Goal: Task Accomplishment & Management: Use online tool/utility

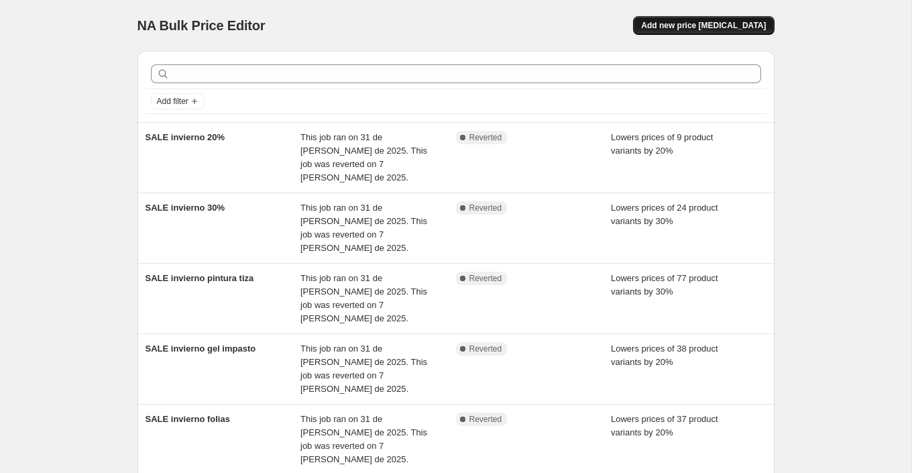
click at [706, 28] on span "Add new price [MEDICAL_DATA]" at bounding box center [703, 25] width 125 height 11
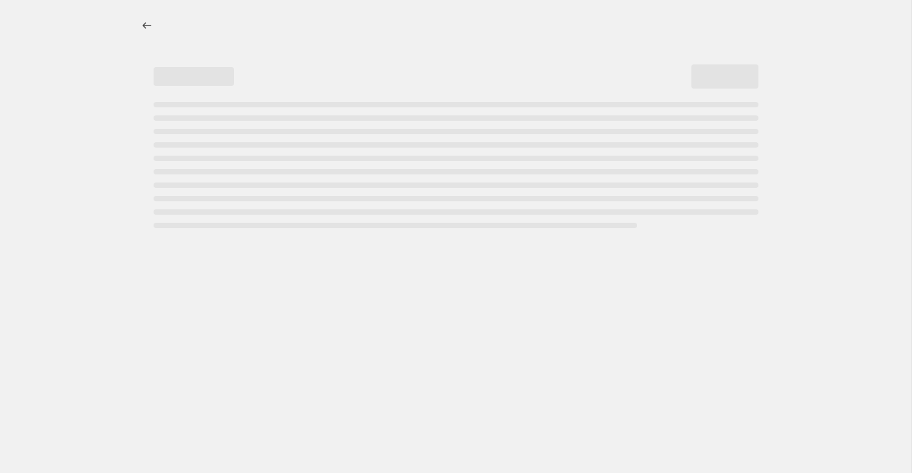
select select "percentage"
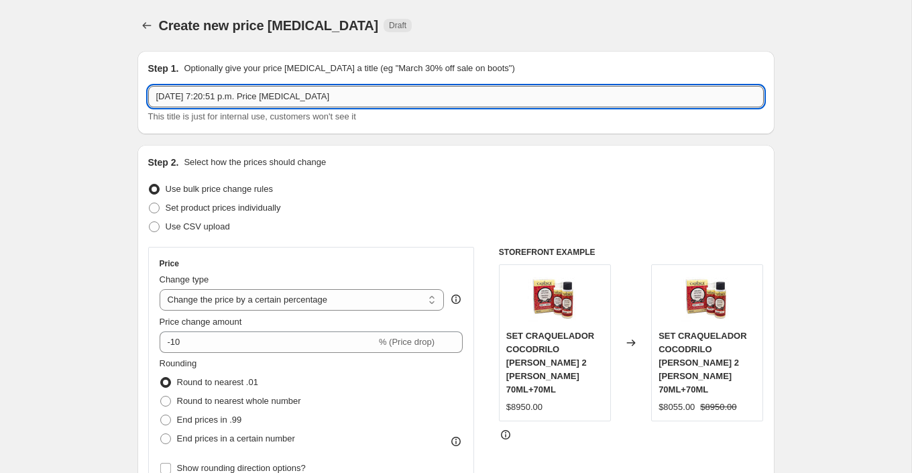
click at [298, 97] on input "[DATE] 7:20:51 p.m. Price [MEDICAL_DATA]" at bounding box center [456, 96] width 616 height 21
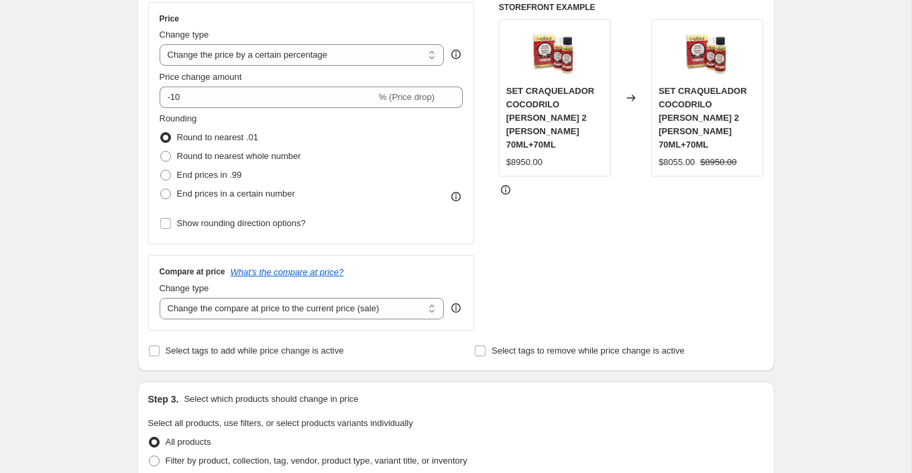
scroll to position [252, 0]
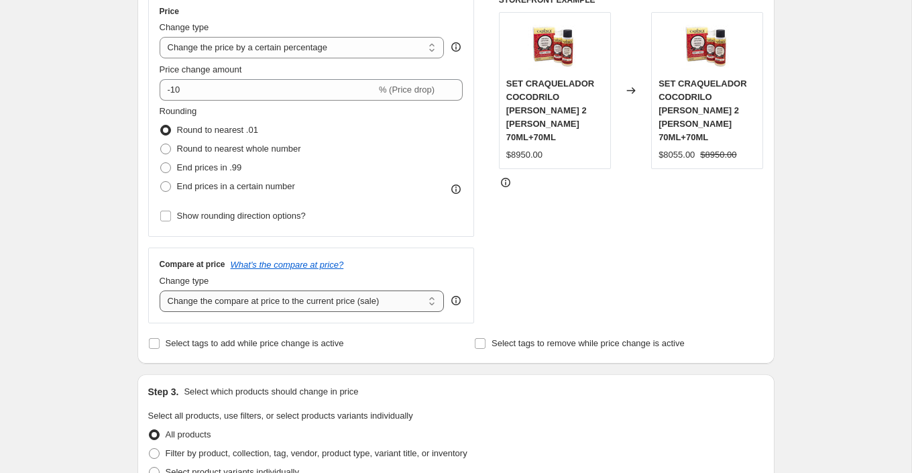
type input "SALE FIESTAS PATRIAS"
click at [376, 301] on select "Change the compare at price to the current price (sale) Change the compare at p…" at bounding box center [302, 300] width 285 height 21
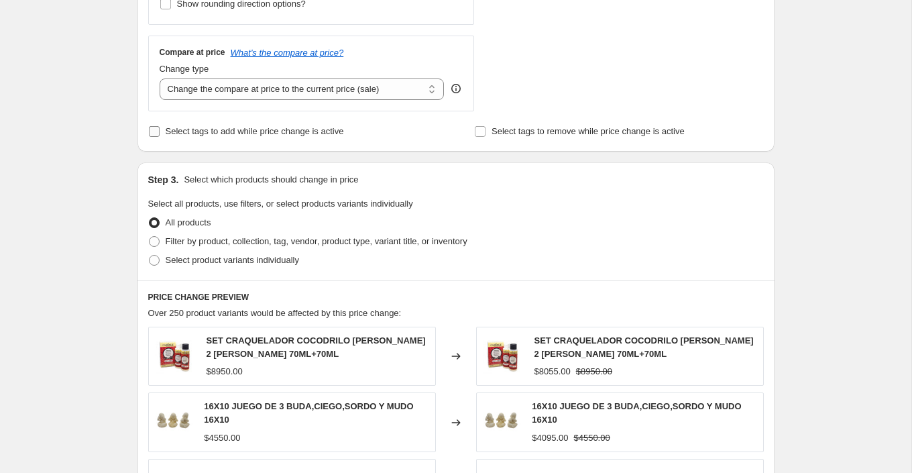
scroll to position [474, 0]
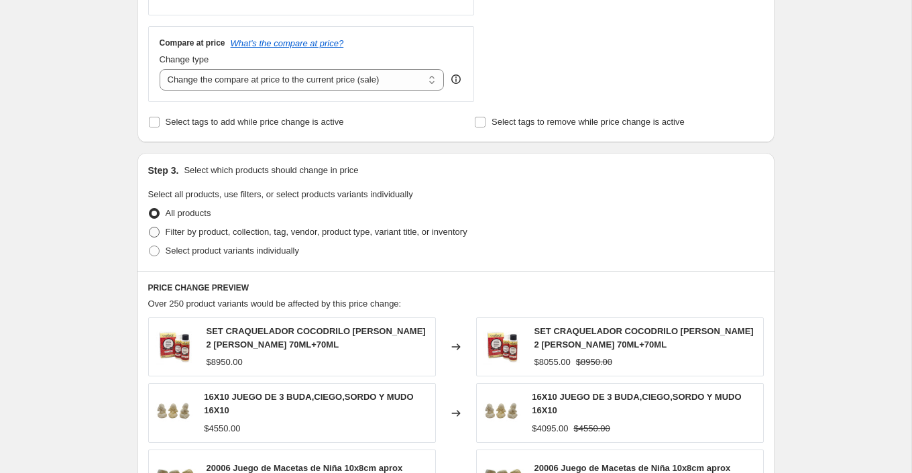
click at [281, 229] on span "Filter by product, collection, tag, vendor, product type, variant title, or inv…" at bounding box center [317, 232] width 302 height 10
click at [150, 227] on input "Filter by product, collection, tag, vendor, product type, variant title, or inv…" at bounding box center [149, 227] width 1 height 1
radio input "true"
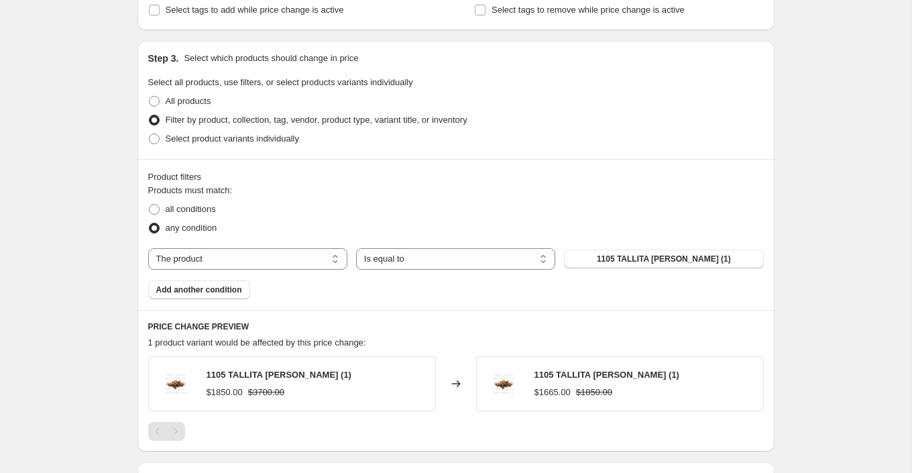
scroll to position [584, 0]
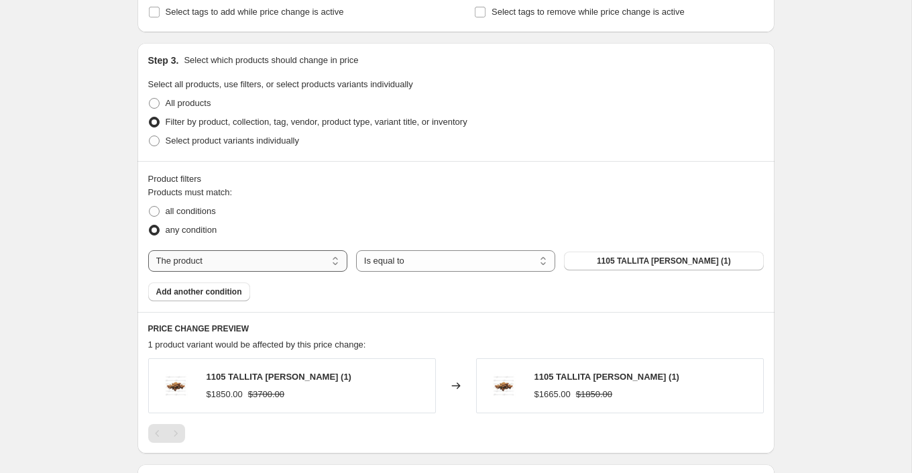
click at [199, 258] on select "The product The product's collection The product's tag The product's vendor The…" at bounding box center [247, 260] width 199 height 21
select select "collection"
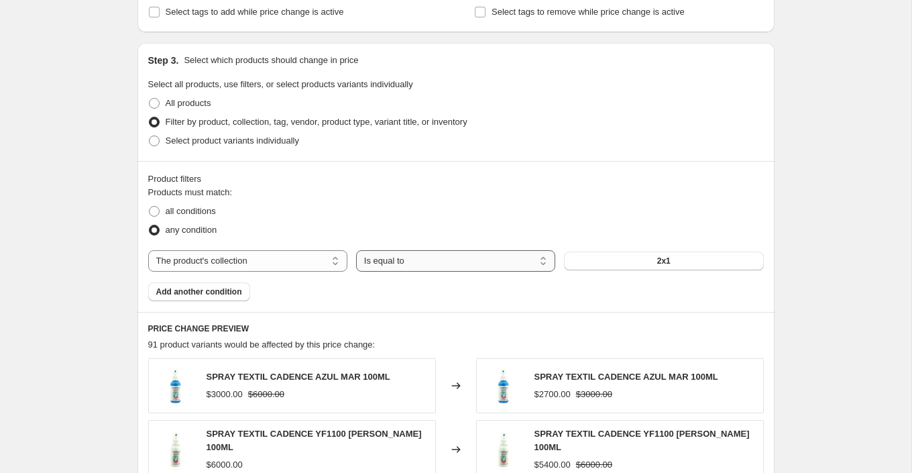
click at [427, 261] on select "Is equal to Is not equal to" at bounding box center [455, 260] width 199 height 21
click at [356, 250] on select "Is equal to Is not equal to" at bounding box center [455, 260] width 199 height 21
click at [675, 262] on button "2x1" at bounding box center [663, 261] width 199 height 19
click at [223, 254] on select "The product The product's collection The product's tag The product's vendor The…" at bounding box center [247, 260] width 199 height 21
click at [188, 105] on span "All products" at bounding box center [189, 103] width 46 height 10
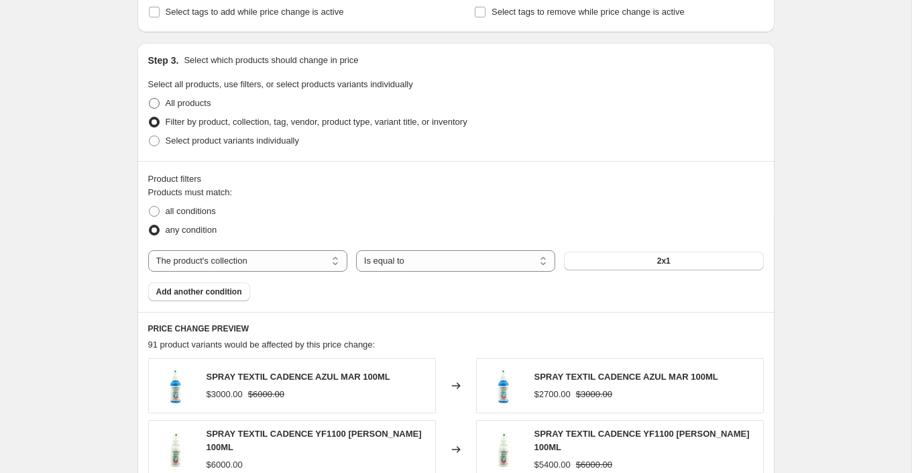
click at [150, 99] on input "All products" at bounding box center [149, 98] width 1 height 1
radio input "true"
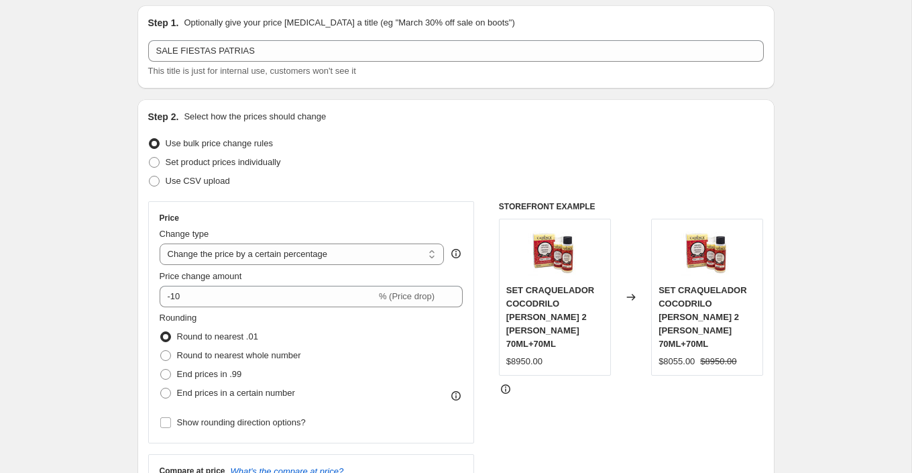
scroll to position [45, 0]
click at [263, 162] on span "Set product prices individually" at bounding box center [223, 163] width 115 height 10
click at [150, 158] on input "Set product prices individually" at bounding box center [149, 158] width 1 height 1
radio input "true"
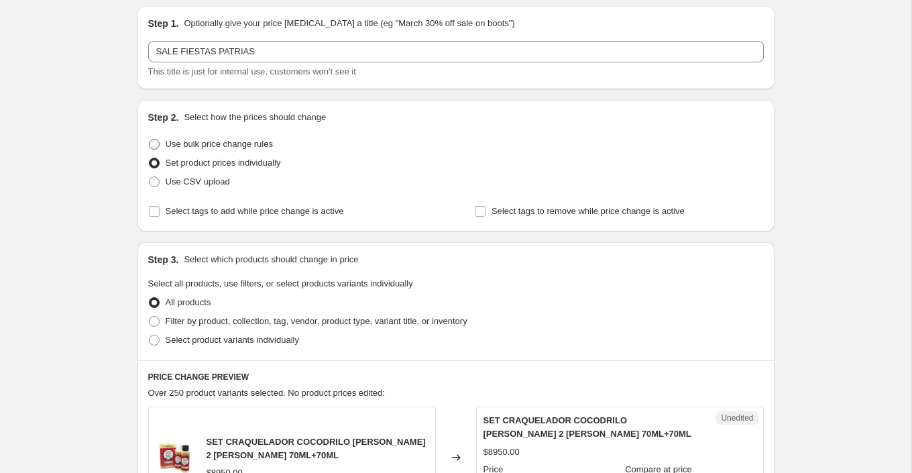
click at [248, 138] on span "Use bulk price change rules" at bounding box center [219, 144] width 107 height 13
click at [150, 139] on input "Use bulk price change rules" at bounding box center [149, 139] width 1 height 1
radio input "true"
select select "percentage"
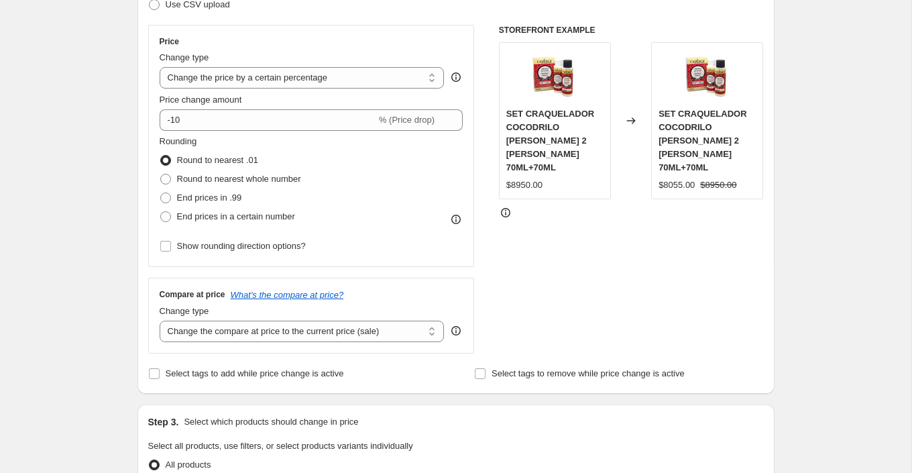
scroll to position [223, 0]
click at [423, 75] on select "Change the price to a certain amount Change the price by a certain amount Chang…" at bounding box center [302, 76] width 285 height 21
click at [160, 66] on select "Change the price to a certain amount Change the price by a certain amount Chang…" at bounding box center [302, 76] width 285 height 21
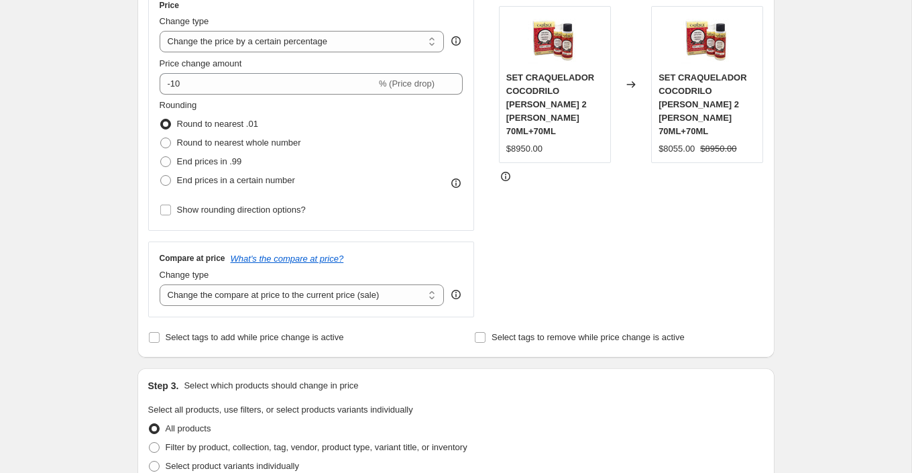
scroll to position [260, 0]
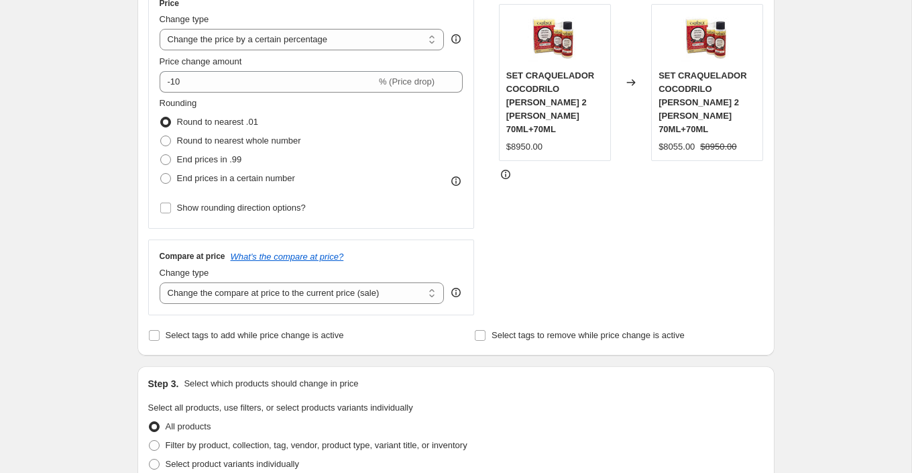
click at [413, 174] on div "Rounding Round to nearest .01 Round to nearest whole number End prices in .99 E…" at bounding box center [312, 142] width 304 height 91
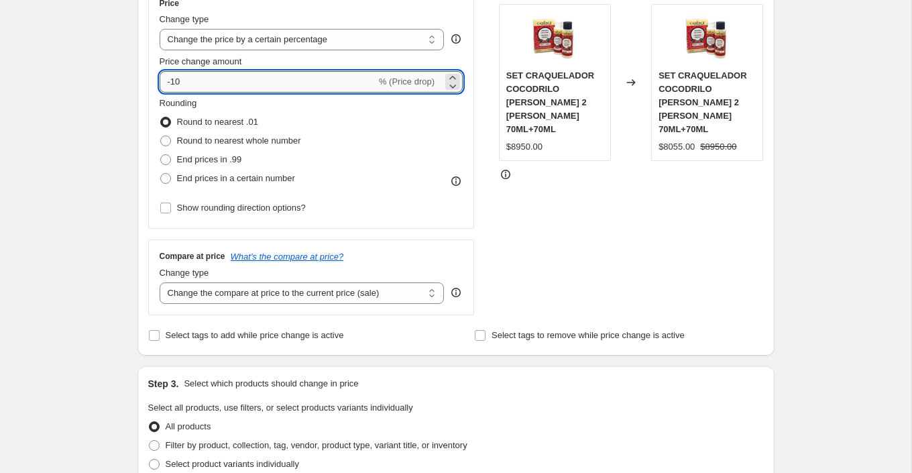
click at [294, 88] on input "-10" at bounding box center [268, 81] width 217 height 21
click at [334, 113] on div "Rounding Round to nearest .01 Round to nearest whole number End prices in .99 E…" at bounding box center [312, 142] width 304 height 91
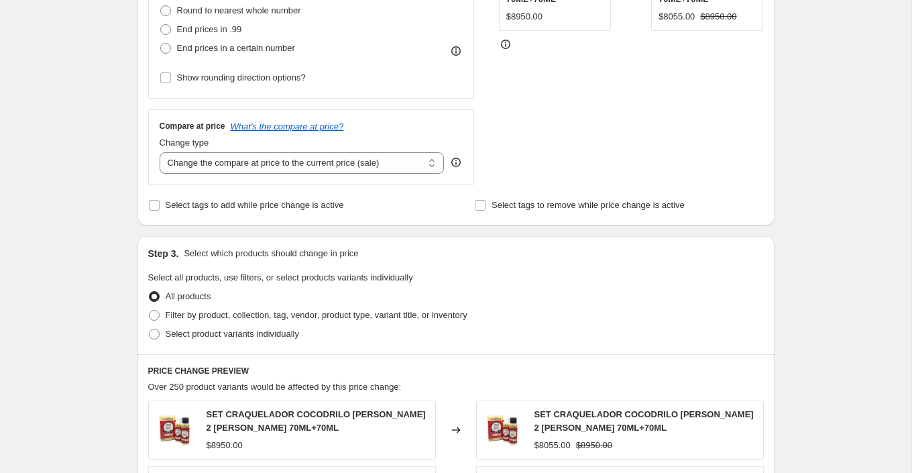
scroll to position [396, 0]
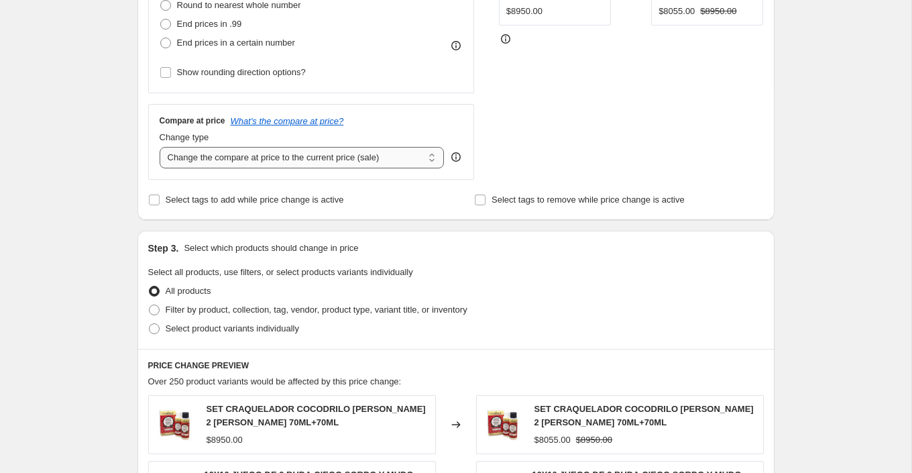
click at [366, 157] on select "Change the compare at price to the current price (sale) Change the compare at p…" at bounding box center [302, 157] width 285 height 21
click at [160, 147] on select "Change the compare at price to the current price (sale) Change the compare at p…" at bounding box center [302, 157] width 285 height 21
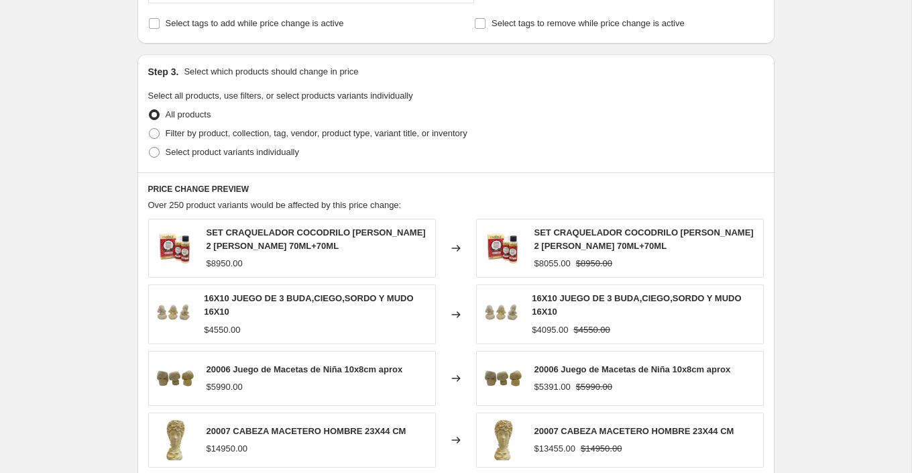
scroll to position [578, 0]
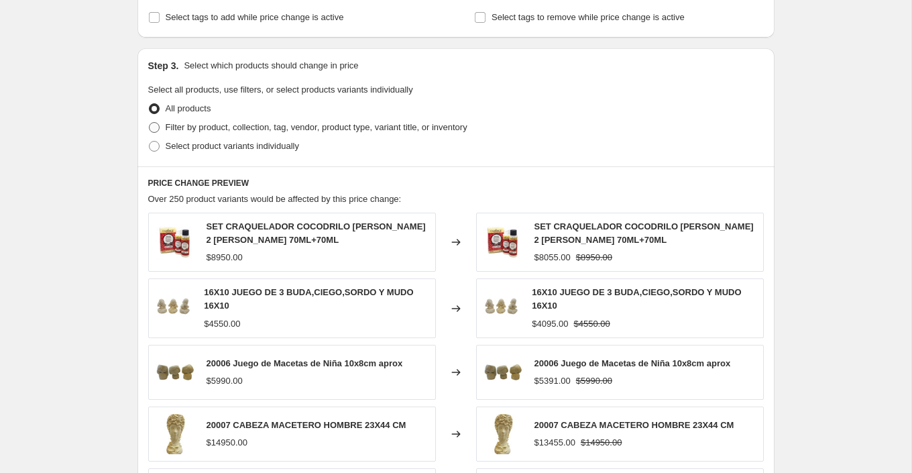
click at [151, 125] on span at bounding box center [154, 127] width 11 height 11
click at [150, 123] on input "Filter by product, collection, tag, vendor, product type, variant title, or inv…" at bounding box center [149, 122] width 1 height 1
radio input "true"
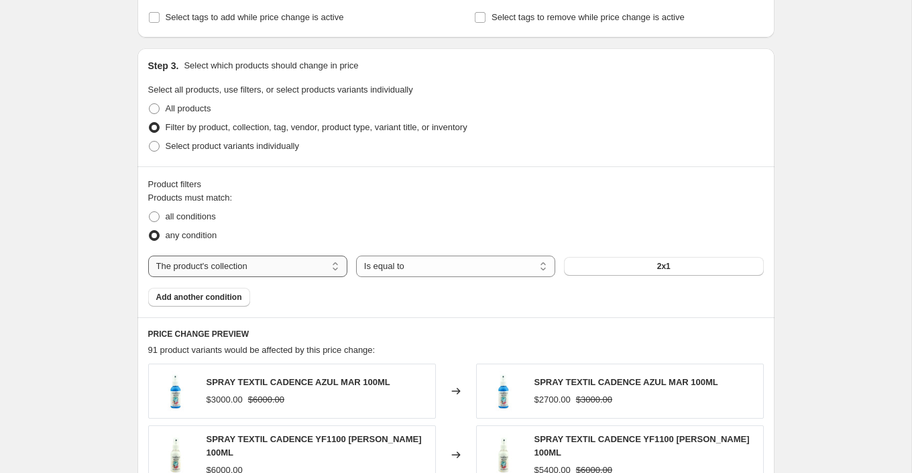
click at [312, 268] on select "The product The product's collection The product's tag The product's vendor The…" at bounding box center [247, 266] width 199 height 21
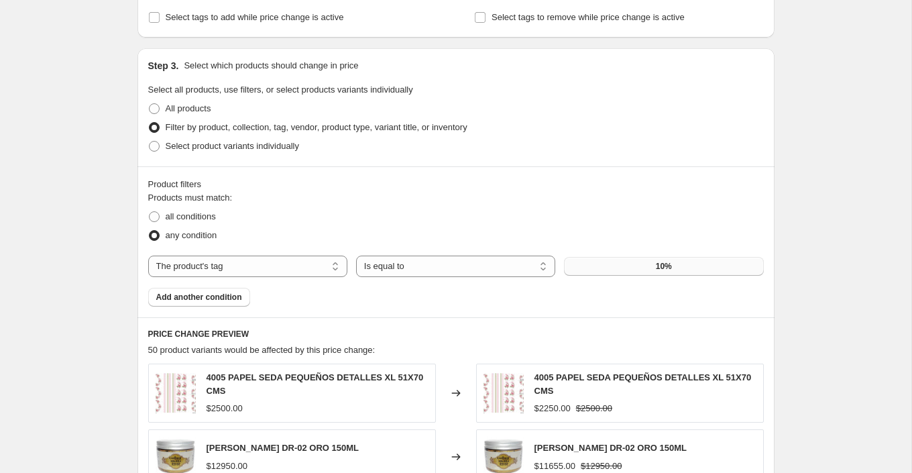
click at [660, 261] on span "10%" at bounding box center [664, 266] width 16 height 11
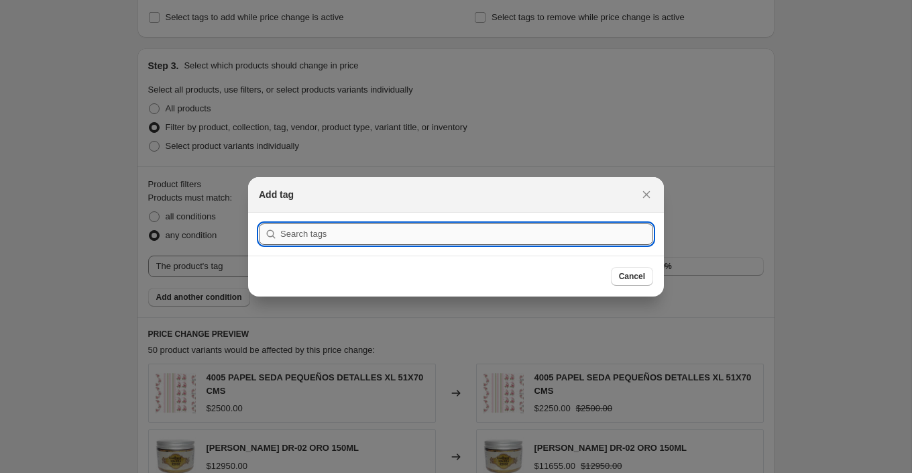
click at [596, 239] on input ":r5p:" at bounding box center [466, 233] width 373 height 21
click at [630, 271] on span "Cancel" at bounding box center [632, 276] width 26 height 11
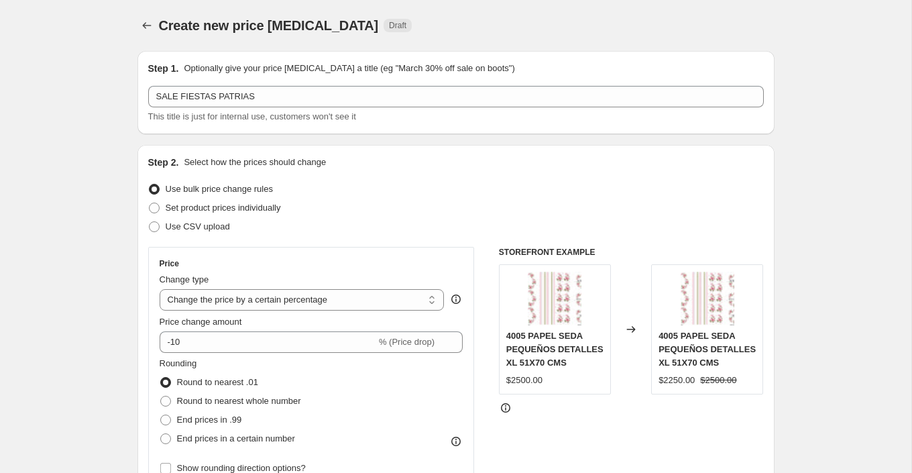
scroll to position [578, 0]
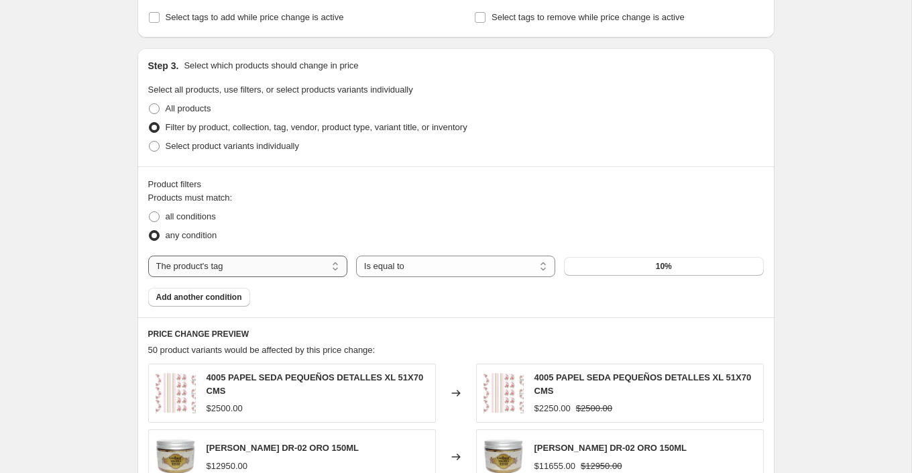
click at [317, 266] on select "The product The product's collection The product's tag The product's vendor The…" at bounding box center [247, 266] width 199 height 21
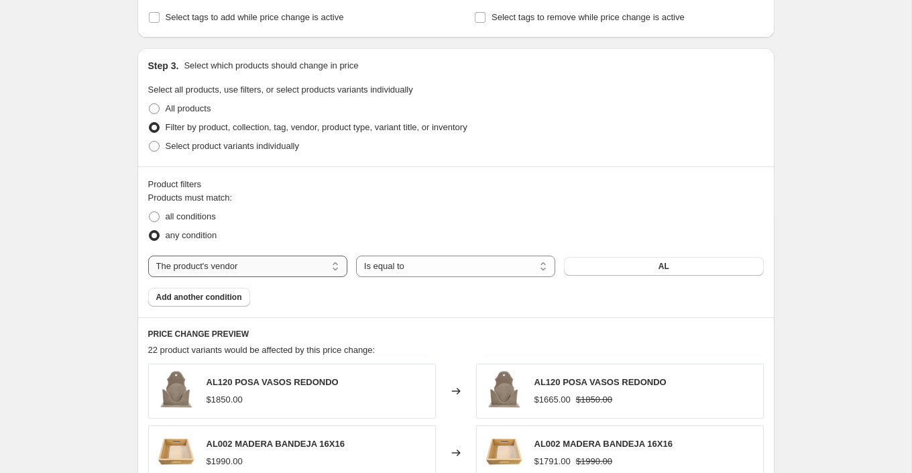
click at [309, 262] on select "The product The product's collection The product's tag The product's vendor The…" at bounding box center [247, 266] width 199 height 21
select select "product"
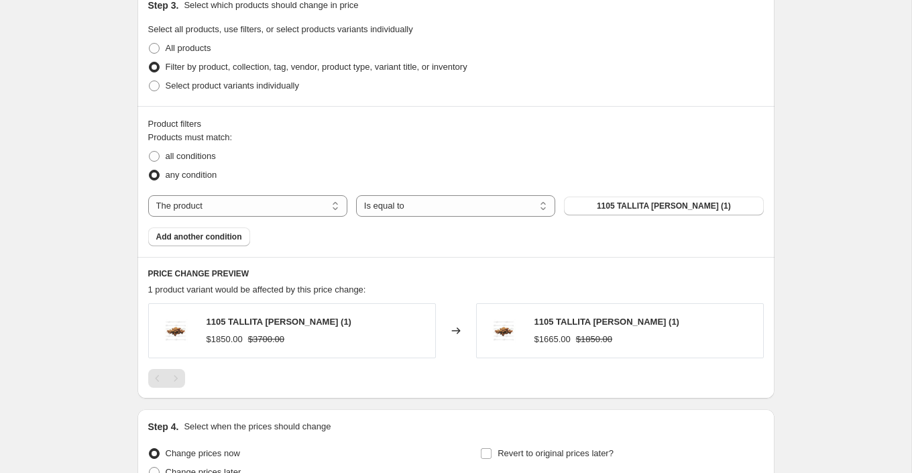
scroll to position [639, 0]
click at [603, 206] on button "1105 TALLITA [PERSON_NAME] (1)" at bounding box center [663, 205] width 199 height 19
click at [209, 150] on span "all conditions" at bounding box center [191, 155] width 50 height 10
click at [150, 150] on input "all conditions" at bounding box center [149, 150] width 1 height 1
radio input "true"
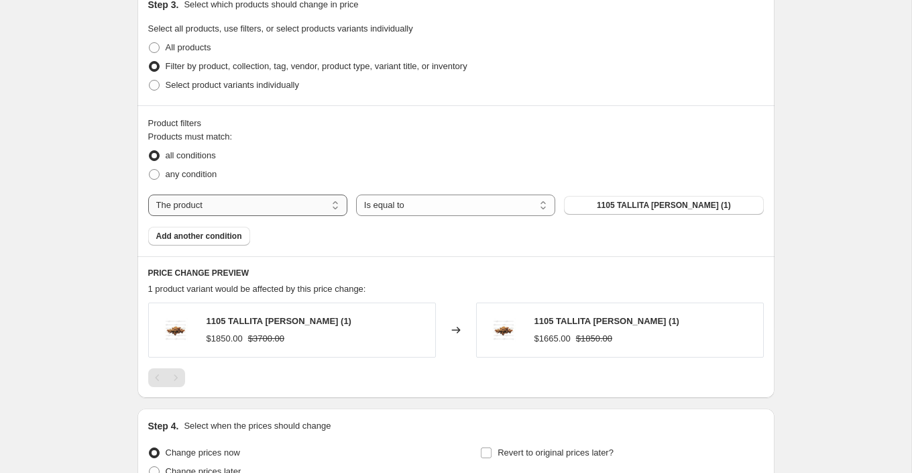
click at [209, 206] on select "The product The product's collection The product's tag The product's vendor The…" at bounding box center [247, 205] width 199 height 21
click at [148, 195] on select "The product The product's collection The product's tag The product's vendor The…" at bounding box center [247, 205] width 199 height 21
click at [193, 169] on span "any condition" at bounding box center [192, 174] width 52 height 10
click at [150, 169] on input "any condition" at bounding box center [149, 169] width 1 height 1
radio input "true"
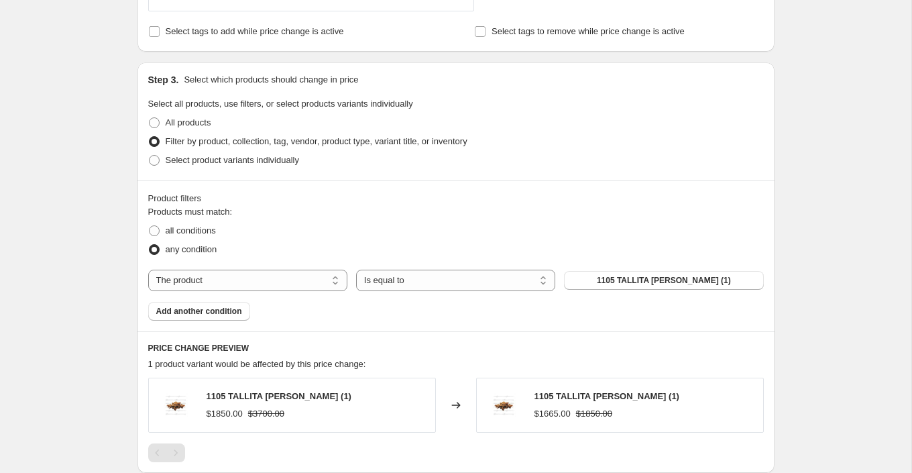
scroll to position [557, 0]
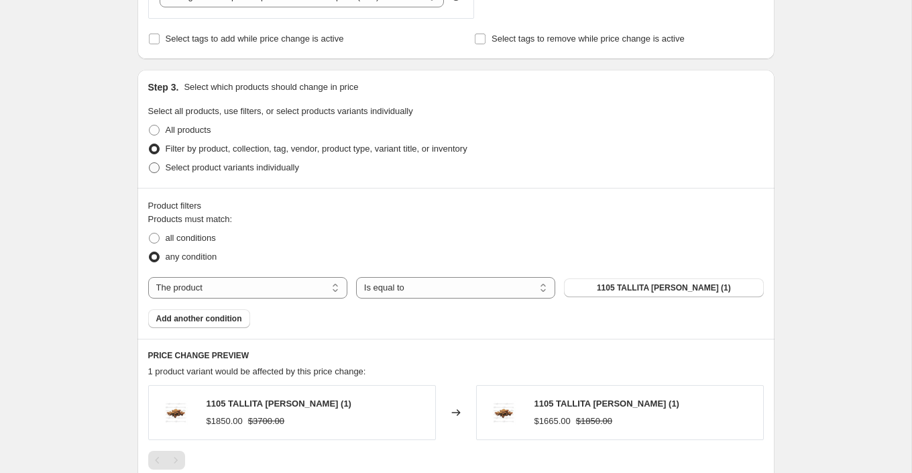
click at [298, 166] on span "Select product variants individually" at bounding box center [232, 167] width 133 height 10
click at [150, 163] on input "Select product variants individually" at bounding box center [149, 162] width 1 height 1
radio input "true"
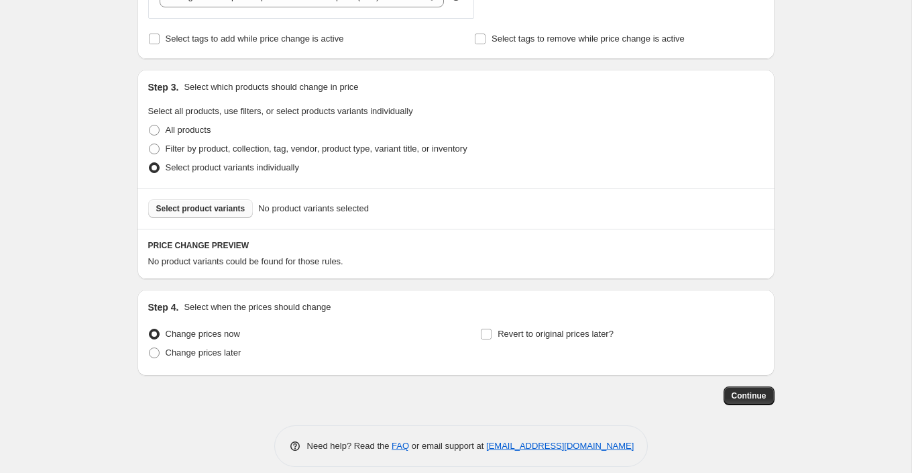
click at [220, 211] on span "Select product variants" at bounding box center [200, 208] width 89 height 11
click at [252, 144] on span "Filter by product, collection, tag, vendor, product type, variant title, or inv…" at bounding box center [317, 149] width 302 height 10
click at [150, 144] on input "Filter by product, collection, tag, vendor, product type, variant title, or inv…" at bounding box center [149, 144] width 1 height 1
radio input "true"
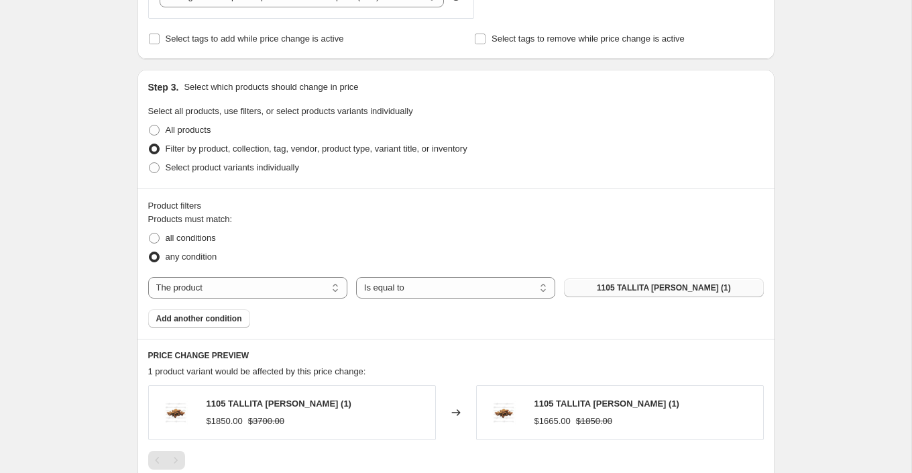
click at [663, 290] on span "1105 TALLITA [PERSON_NAME] (1)" at bounding box center [664, 287] width 134 height 11
click at [298, 286] on select "The product The product's collection The product's tag The product's vendor The…" at bounding box center [247, 287] width 199 height 21
select select "collection"
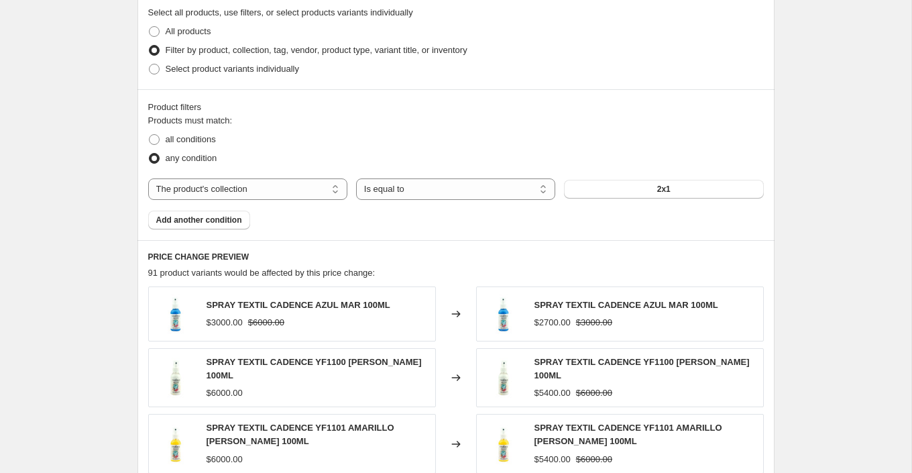
scroll to position [674, 0]
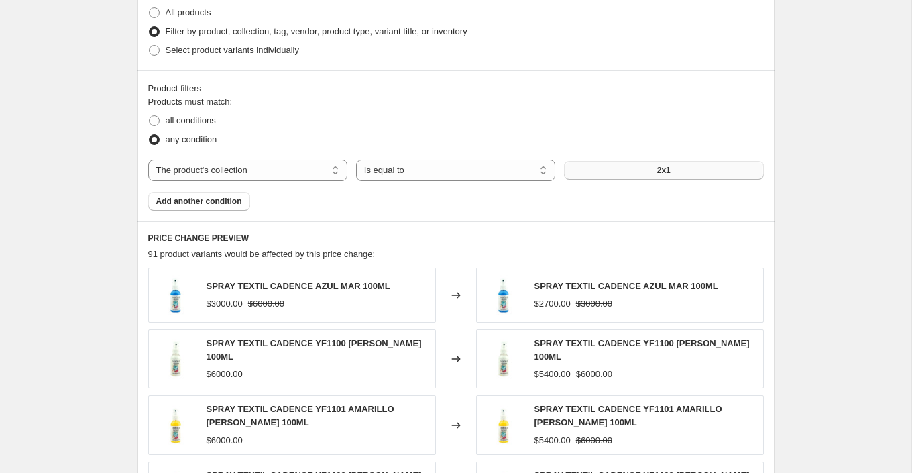
click at [659, 171] on span "2x1" at bounding box center [663, 170] width 13 height 11
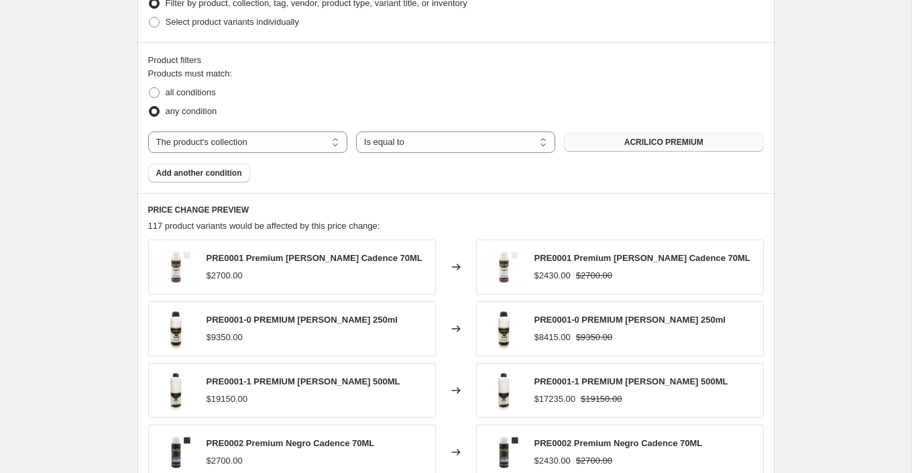
scroll to position [701, 0]
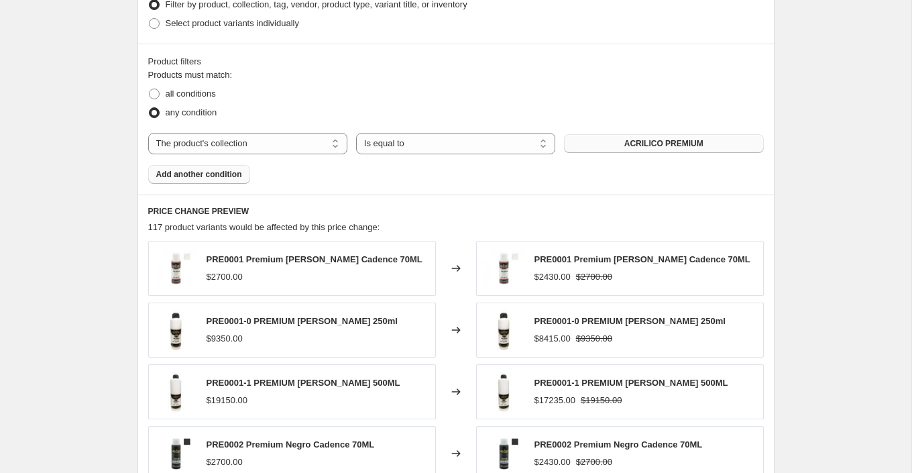
click at [241, 169] on span "Add another condition" at bounding box center [199, 174] width 86 height 11
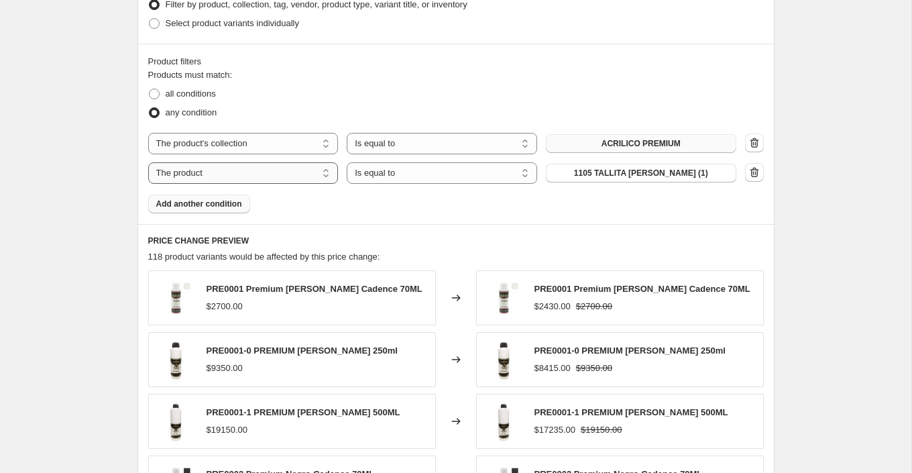
click at [324, 165] on select "The product The product's collection The product's tag The product's vendor The…" at bounding box center [243, 172] width 190 height 21
select select "collection"
click at [713, 176] on button "2x1" at bounding box center [641, 173] width 190 height 19
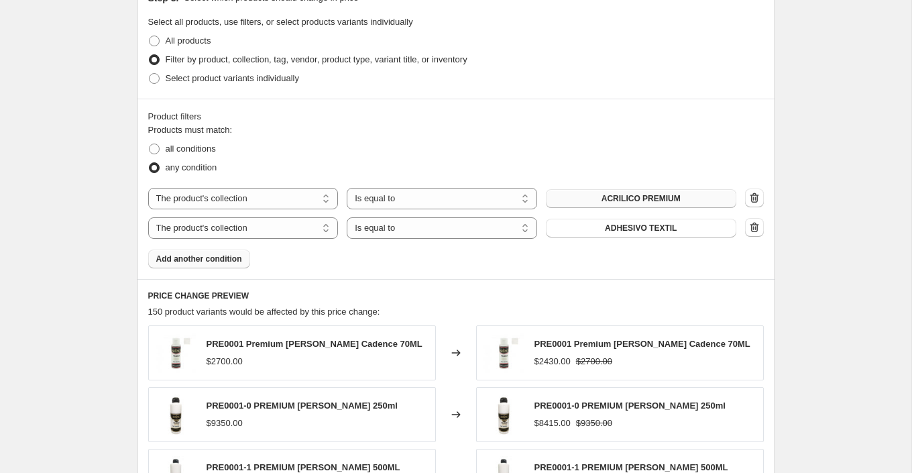
scroll to position [648, 0]
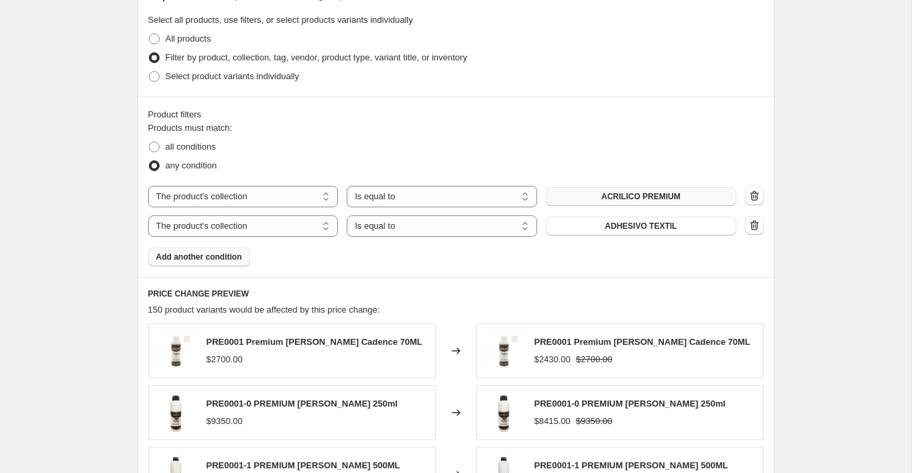
click at [238, 260] on span "Add another condition" at bounding box center [199, 257] width 86 height 11
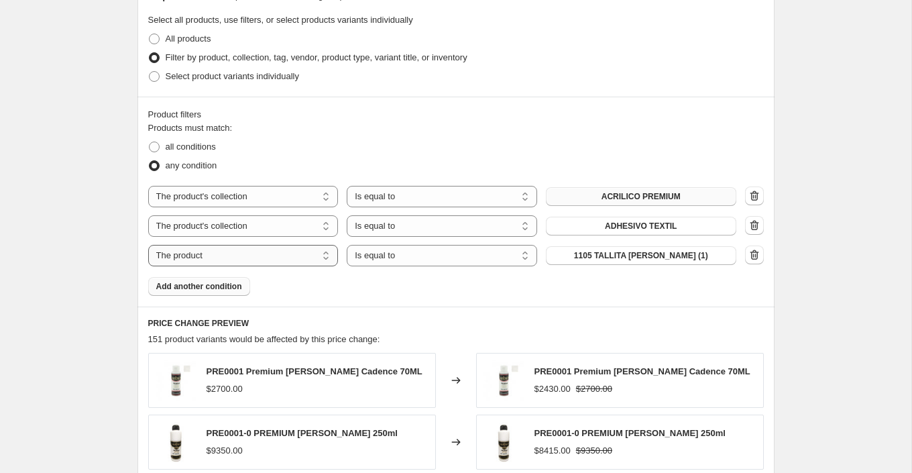
click at [282, 258] on select "The product The product's collection The product's tag The product's vendor The…" at bounding box center [243, 255] width 190 height 21
select select "tag"
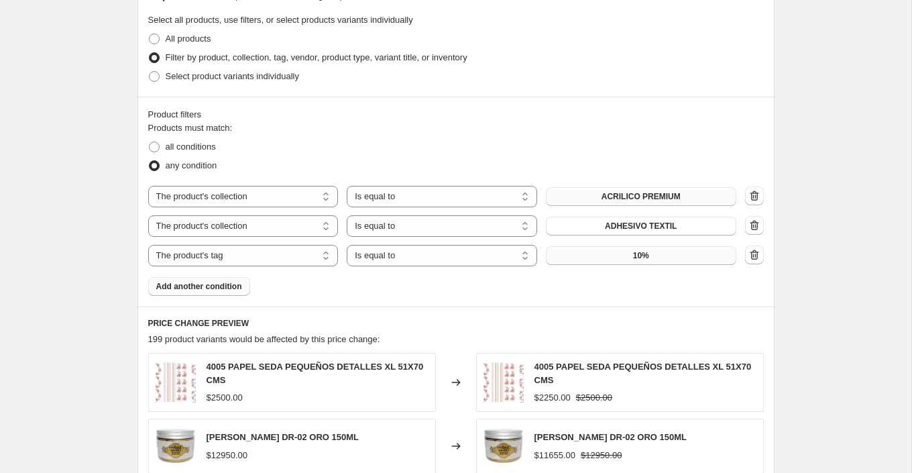
click at [668, 255] on button "10%" at bounding box center [641, 255] width 190 height 19
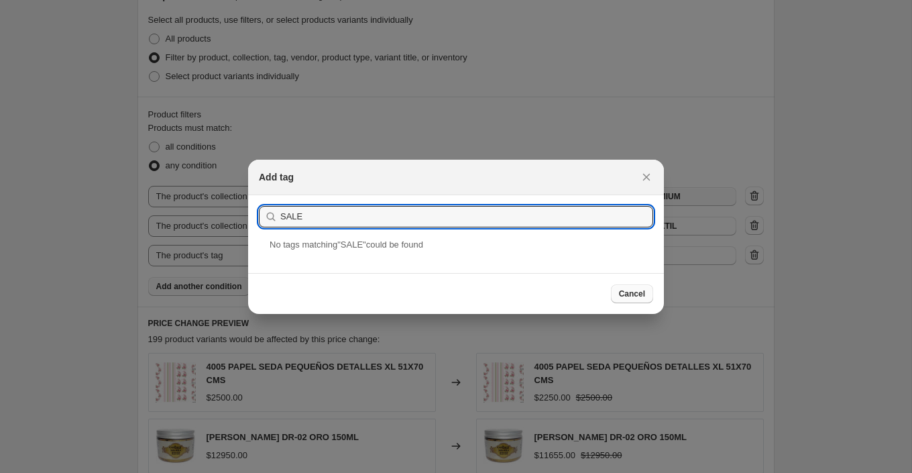
type input "SALE"
click at [639, 290] on span "Cancel" at bounding box center [632, 293] width 26 height 11
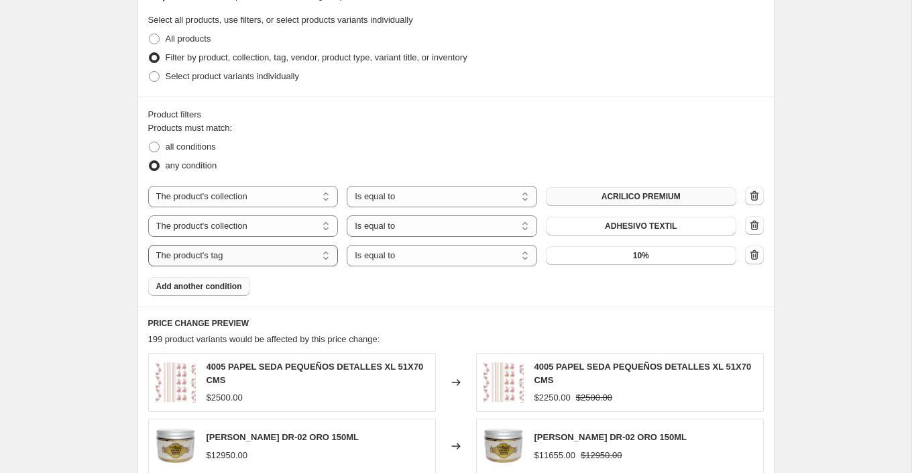
click at [305, 248] on select "The product The product's collection The product's tag The product's vendor The…" at bounding box center [243, 255] width 190 height 21
select select "collection"
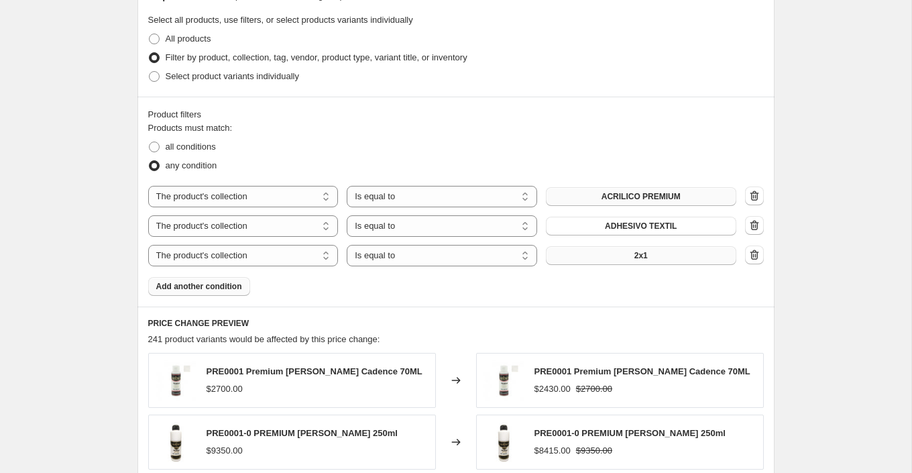
click at [652, 255] on button "2x1" at bounding box center [641, 255] width 190 height 19
click at [229, 287] on span "Add another condition" at bounding box center [199, 286] width 86 height 11
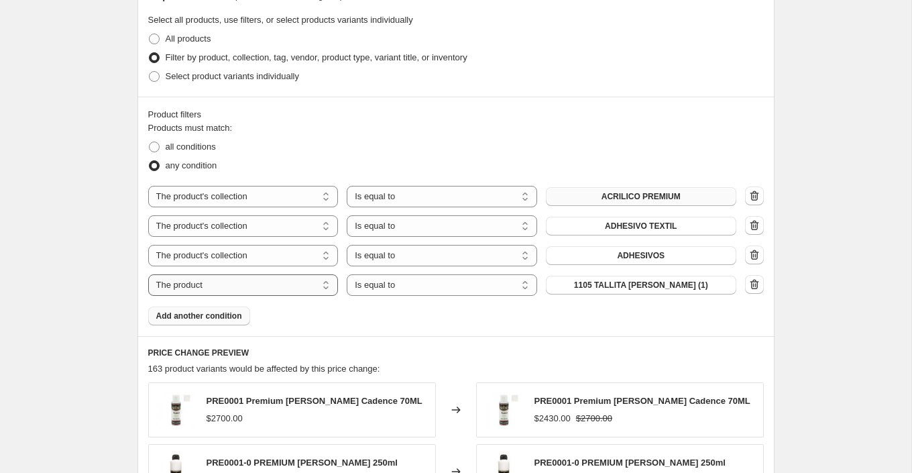
click at [253, 290] on select "The product The product's collection The product's tag The product's vendor The…" at bounding box center [243, 284] width 190 height 21
select select "collection"
click at [659, 284] on button "2x1" at bounding box center [641, 285] width 190 height 19
click at [231, 316] on span "Add another condition" at bounding box center [199, 316] width 86 height 11
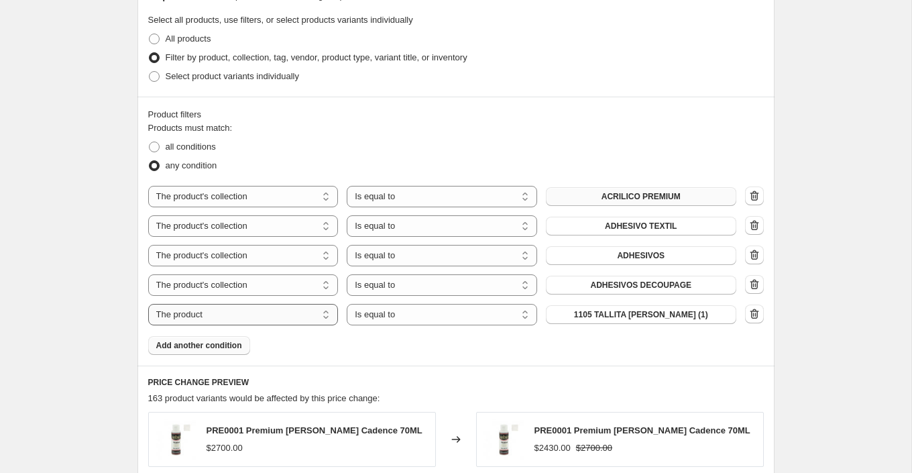
click at [245, 313] on select "The product The product's collection The product's tag The product's vendor The…" at bounding box center [243, 314] width 190 height 21
select select "collection"
click at [679, 315] on button "2x1" at bounding box center [641, 314] width 190 height 19
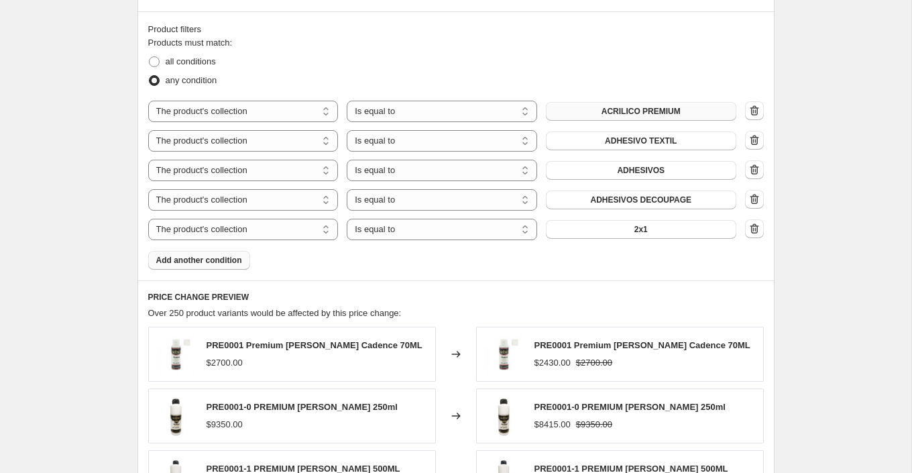
scroll to position [767, 0]
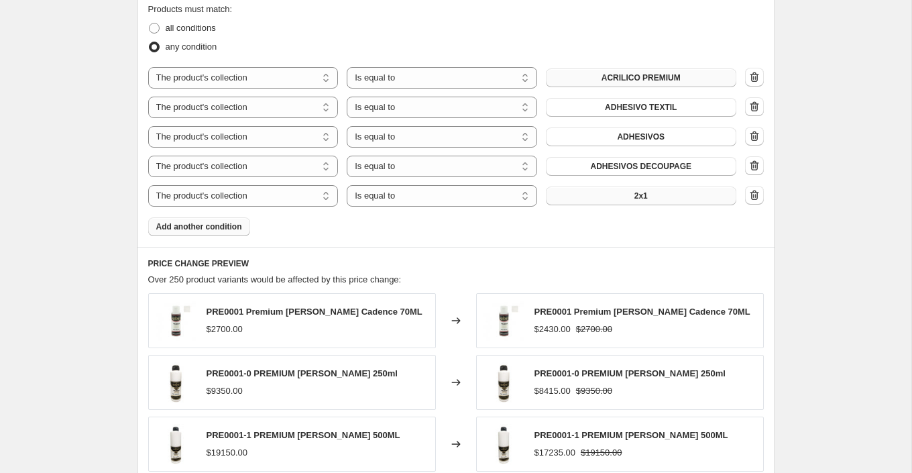
click at [625, 201] on button "2x1" at bounding box center [641, 195] width 190 height 19
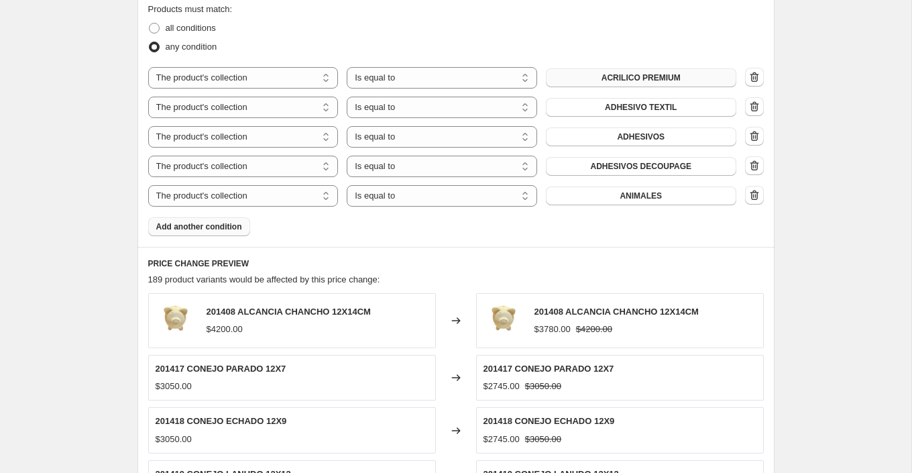
click at [223, 226] on span "Add another condition" at bounding box center [199, 226] width 86 height 11
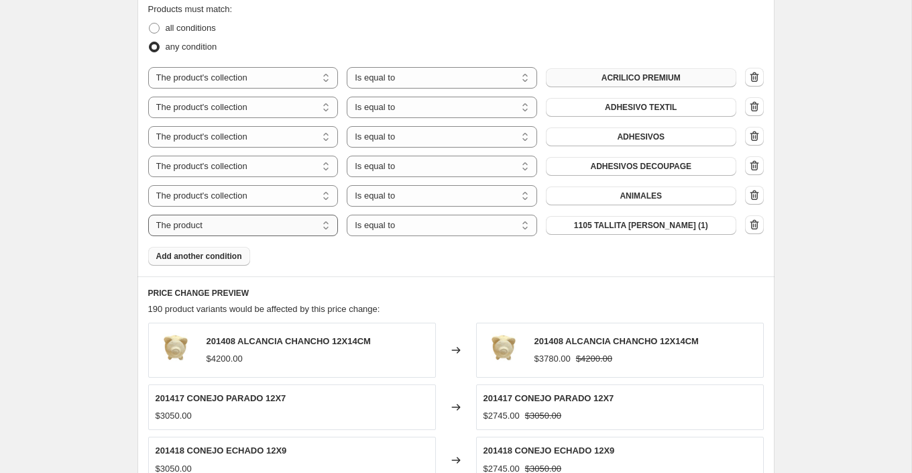
click at [229, 226] on select "The product The product's collection The product's tag The product's vendor The…" at bounding box center [243, 225] width 190 height 21
select select "collection"
click at [424, 227] on select "Is equal to Is not equal to" at bounding box center [442, 225] width 190 height 21
click at [347, 215] on select "Is equal to Is not equal to" at bounding box center [442, 225] width 190 height 21
click at [608, 222] on button "2x1" at bounding box center [641, 225] width 190 height 19
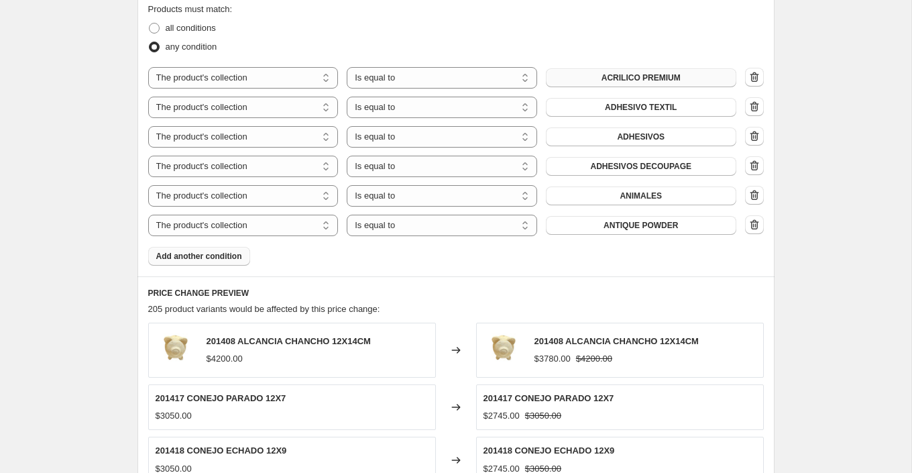
click at [216, 256] on span "Add another condition" at bounding box center [199, 256] width 86 height 11
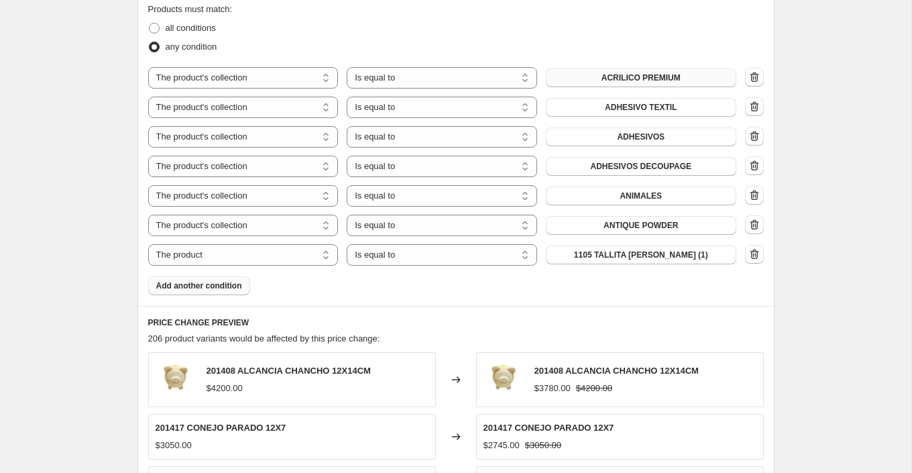
click at [216, 281] on span "Add another condition" at bounding box center [199, 285] width 86 height 11
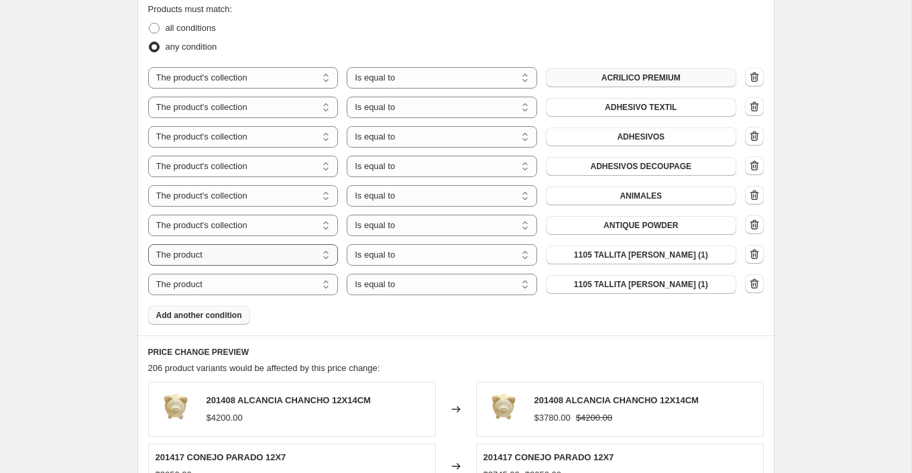
click at [283, 254] on select "The product The product's collection The product's tag The product's vendor The…" at bounding box center [243, 254] width 190 height 21
select select "collection"
click at [286, 279] on select "The product The product's collection The product's tag The product's vendor The…" at bounding box center [243, 284] width 190 height 21
select select "collection"
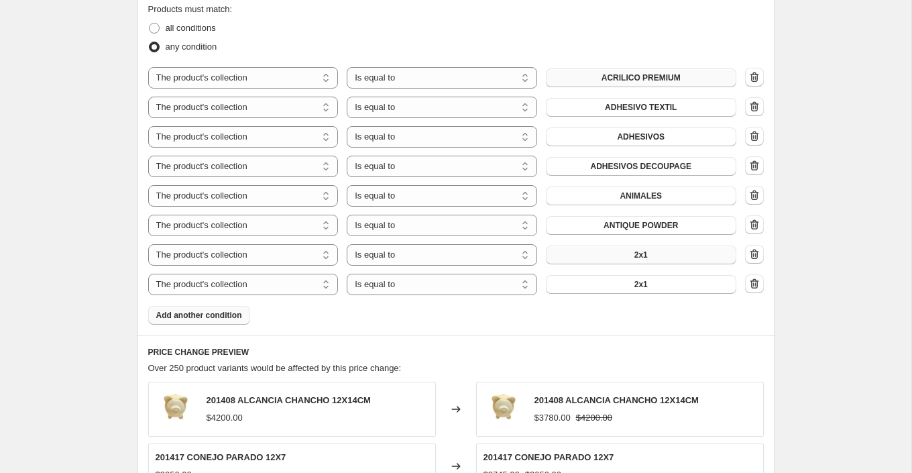
click at [676, 256] on button "2x1" at bounding box center [641, 254] width 190 height 19
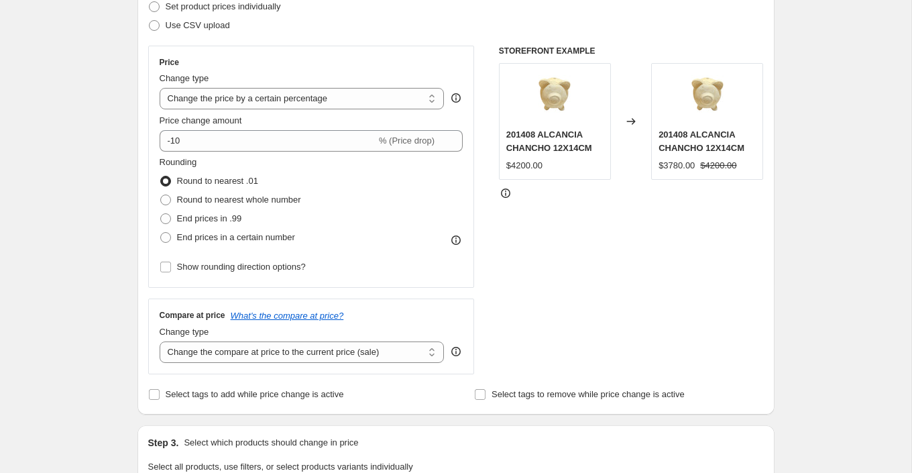
scroll to position [0, 0]
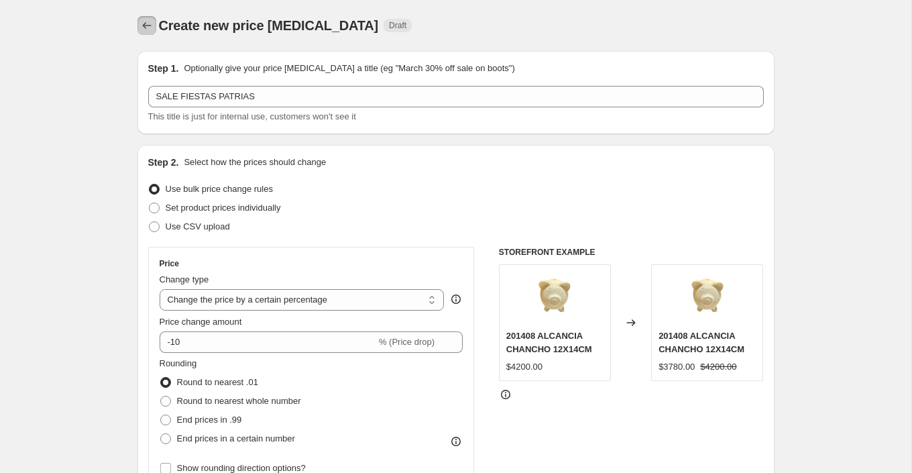
click at [142, 22] on icon "Price change jobs" at bounding box center [146, 25] width 13 height 13
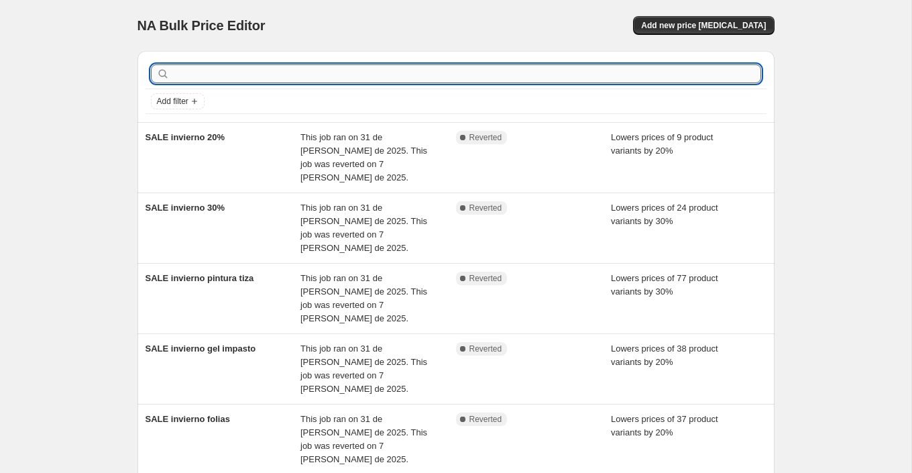
click at [392, 71] on input "text" at bounding box center [466, 73] width 589 height 19
type input "sale"
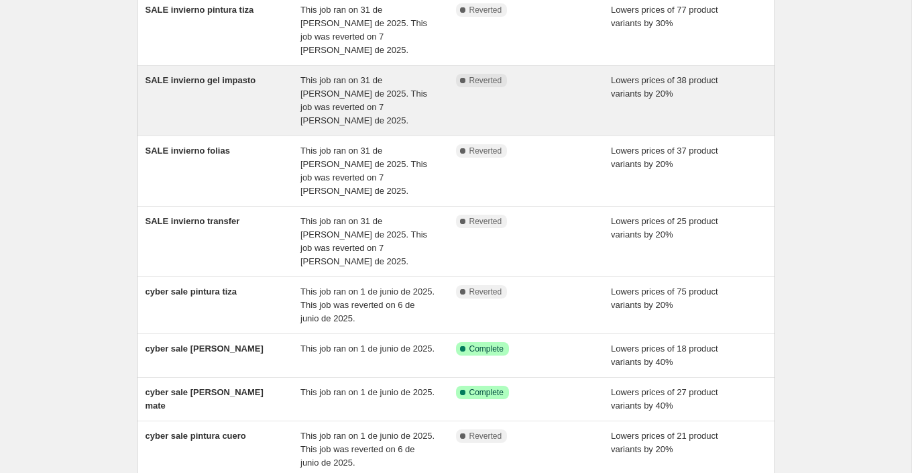
scroll to position [321, 0]
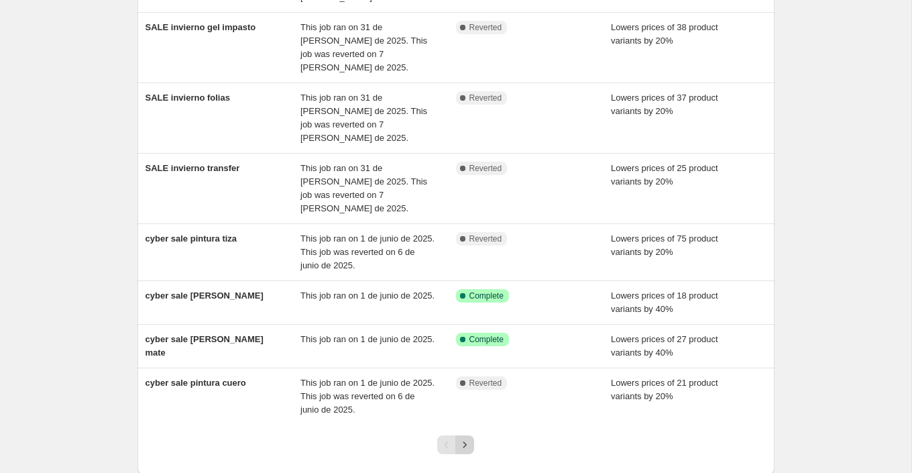
click at [467, 438] on icon "Next" at bounding box center [464, 444] width 13 height 13
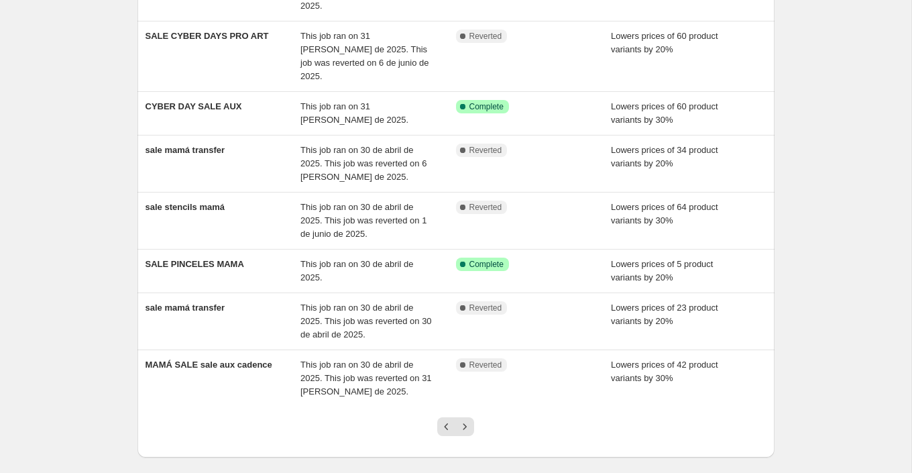
scroll to position [268, 0]
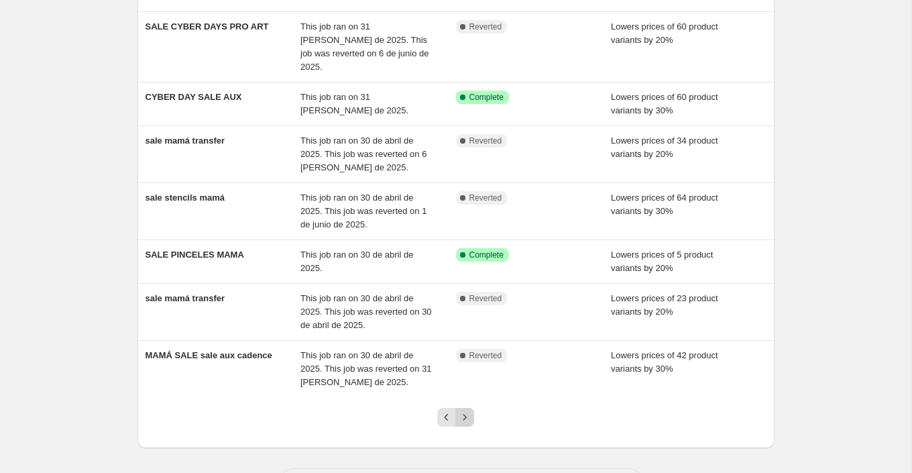
click at [470, 410] on icon "Next" at bounding box center [464, 416] width 13 height 13
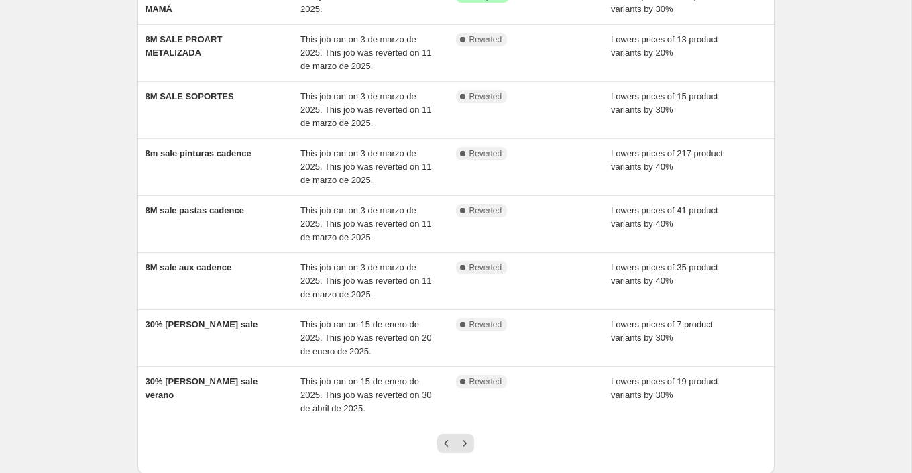
scroll to position [335, 0]
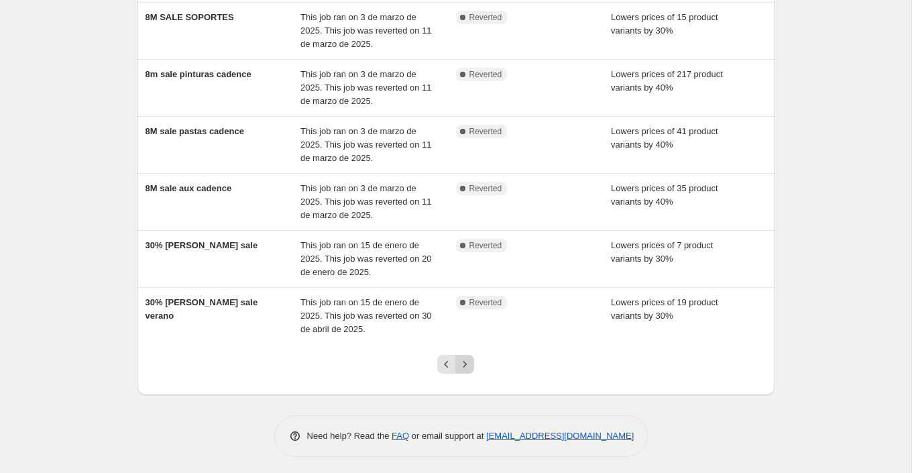
click at [464, 358] on icon "Next" at bounding box center [464, 364] width 13 height 13
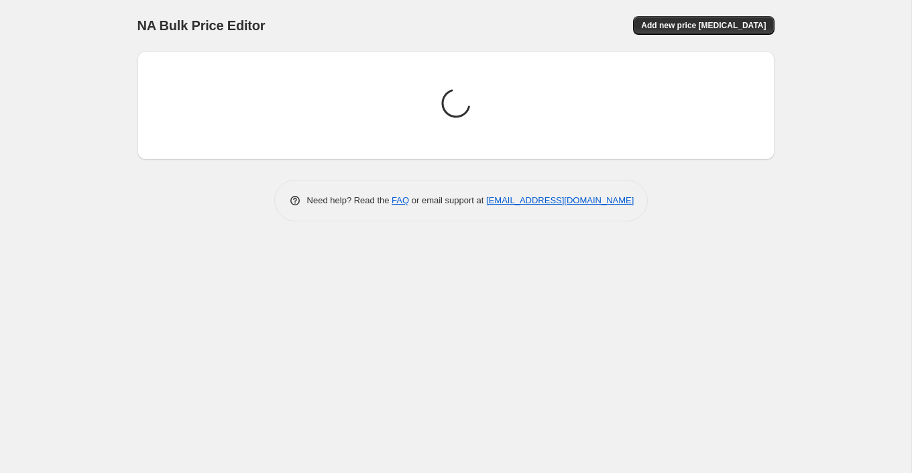
scroll to position [0, 0]
